Goal: Transaction & Acquisition: Purchase product/service

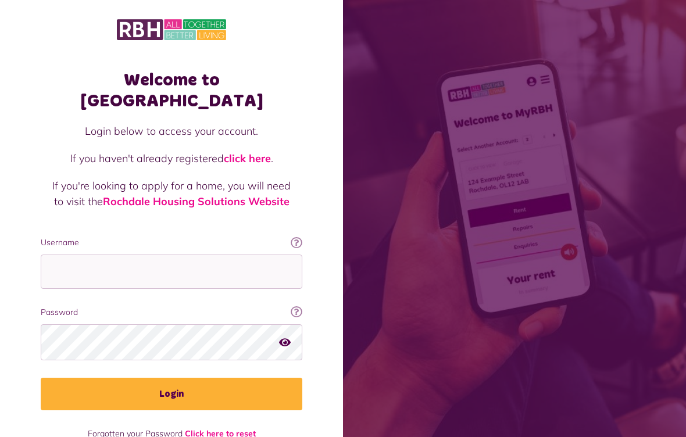
scroll to position [138, 0]
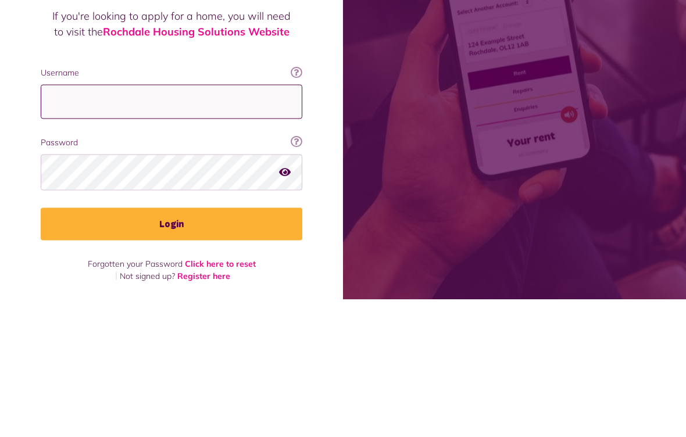
type input "**********"
click at [172, 345] on button "Login" at bounding box center [172, 361] width 262 height 33
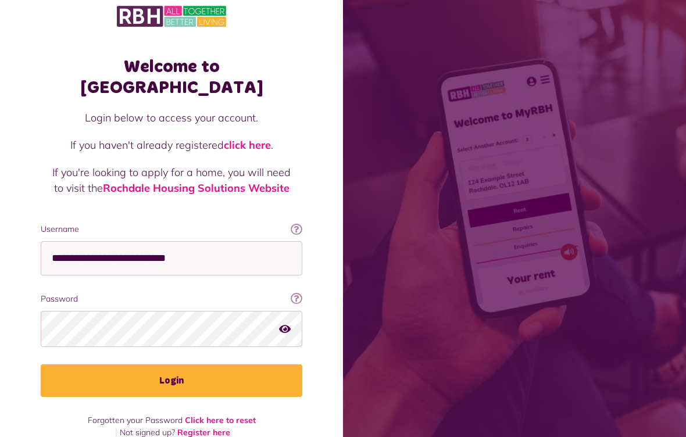
click at [213, 365] on button "Login" at bounding box center [172, 381] width 262 height 33
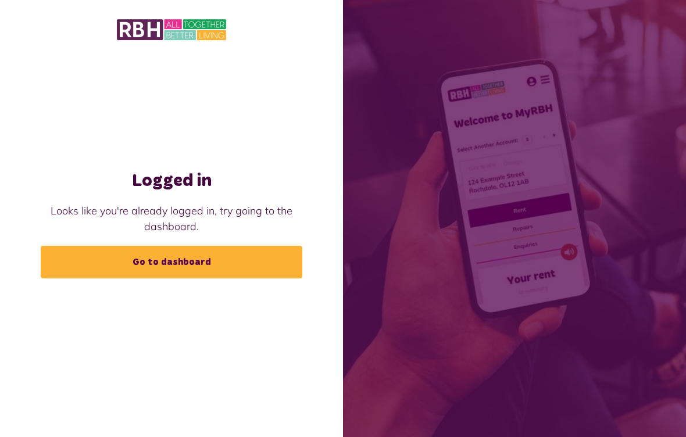
click at [127, 267] on link "Go to dashboard" at bounding box center [172, 262] width 262 height 33
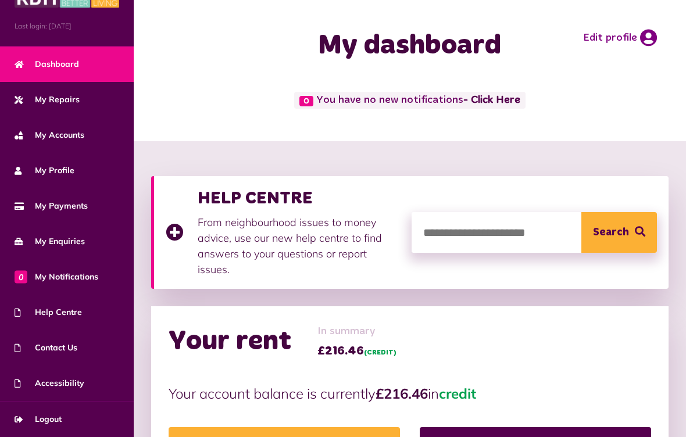
scroll to position [34, 0]
click at [37, 209] on span "My Payments" at bounding box center [51, 206] width 73 height 12
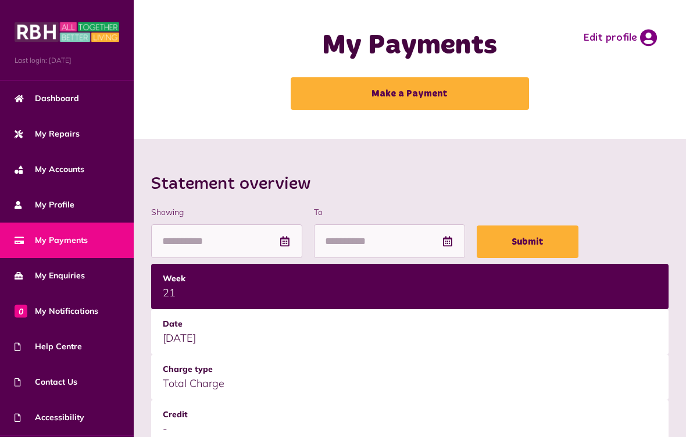
click at [365, 91] on link "Make a Payment" at bounding box center [410, 93] width 238 height 33
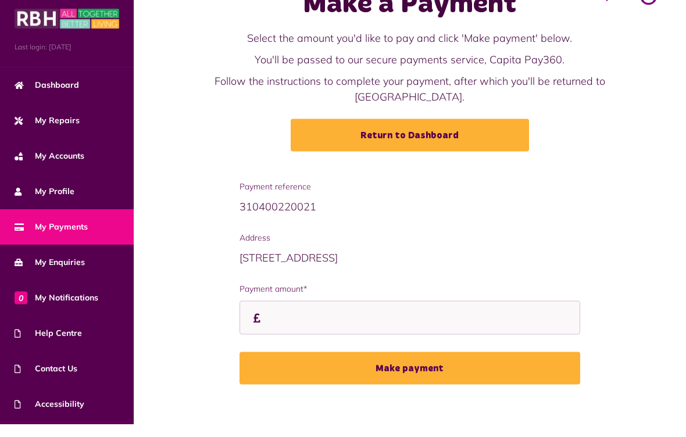
scroll to position [28, 0]
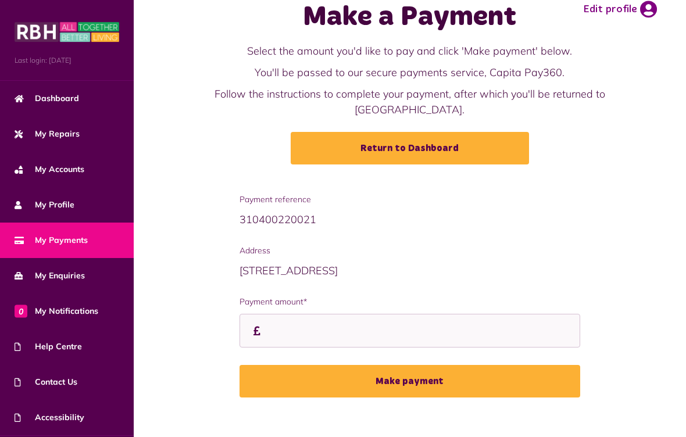
click at [359, 147] on link "Return to Dashboard" at bounding box center [410, 148] width 238 height 33
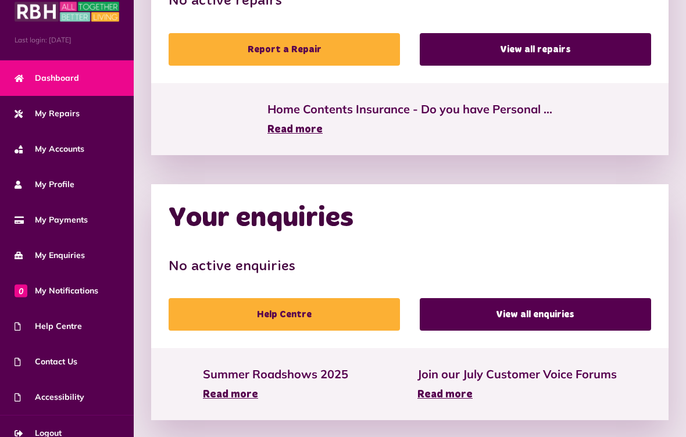
scroll to position [20, 0]
click at [24, 433] on span "Logout" at bounding box center [38, 434] width 47 height 12
